Goal: Navigation & Orientation: Find specific page/section

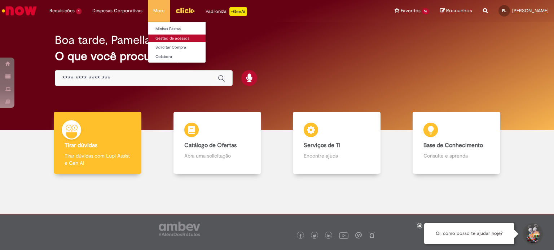
click at [160, 38] on link "Gestão de acessos" at bounding box center [187, 39] width 79 height 8
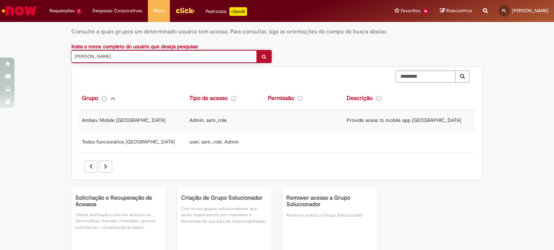
scroll to position [36, 0]
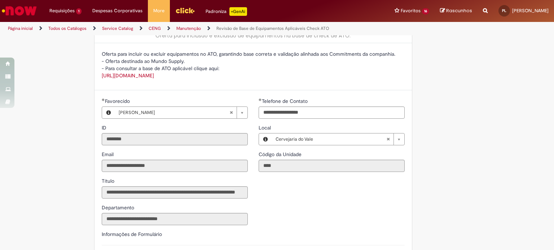
scroll to position [36, 0]
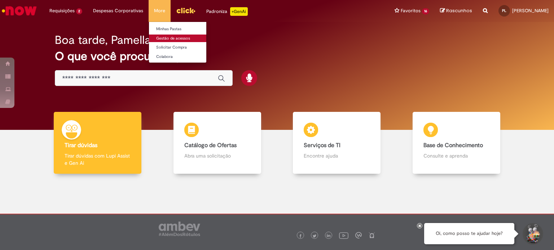
click at [158, 36] on link "Gestão de acessos" at bounding box center [188, 39] width 79 height 8
click at [166, 39] on link "Gestão de acessos" at bounding box center [188, 39] width 79 height 8
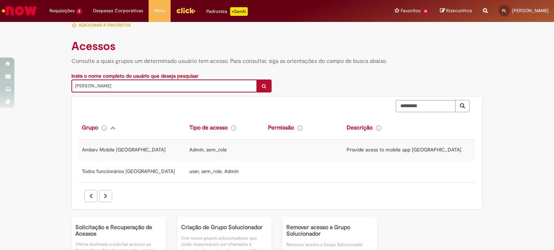
scroll to position [72, 0]
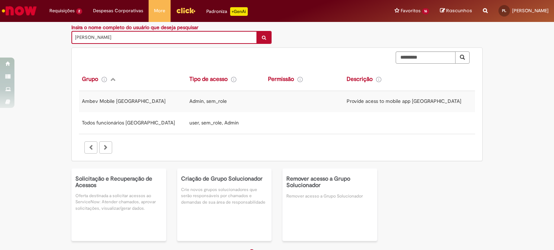
click at [106, 148] on div at bounding box center [105, 148] width 13 height 12
click at [88, 147] on div at bounding box center [90, 148] width 13 height 12
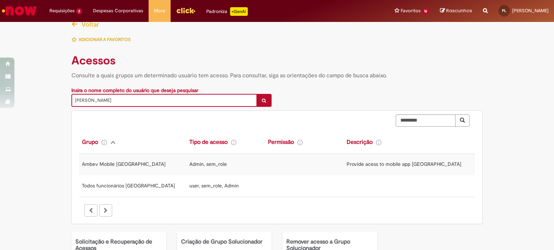
scroll to position [0, 0]
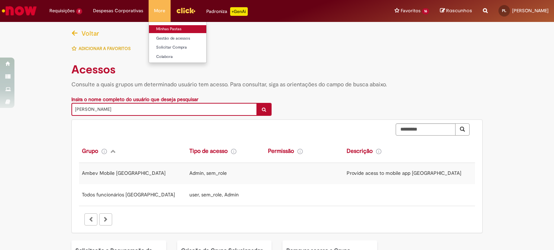
click at [161, 31] on link "Minhas Pastas" at bounding box center [188, 29] width 79 height 8
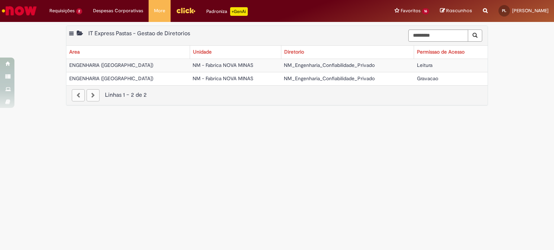
click at [254, 133] on main "Minhas Pastas Exportar como PDF Exportar como Excel Exportar como CSV IT Expres…" at bounding box center [277, 136] width 554 height 228
click at [493, 24] on link "Perfil" at bounding box center [521, 28] width 57 height 8
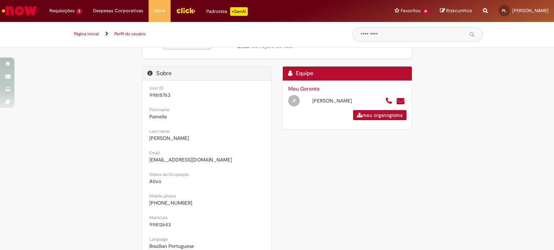
scroll to position [108, 0]
